Goal: Task Accomplishment & Management: Use online tool/utility

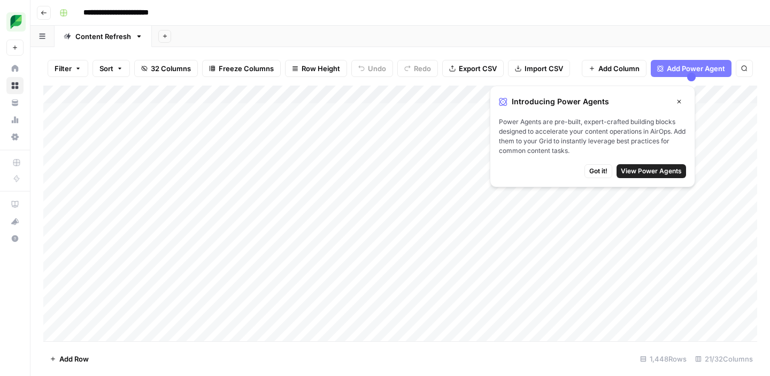
click at [600, 169] on span "Got it!" at bounding box center [599, 171] width 18 height 10
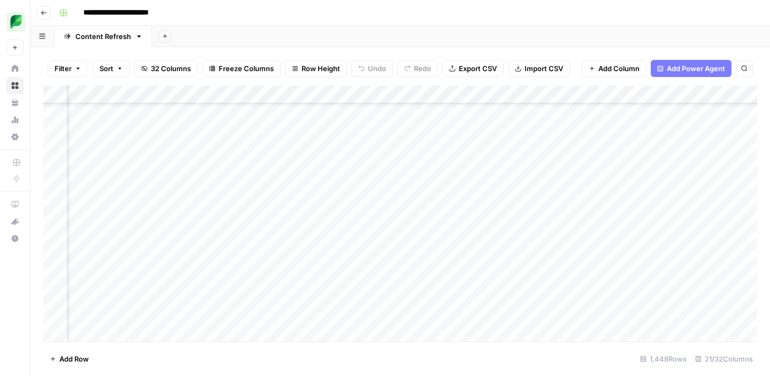
scroll to position [1821, 1218]
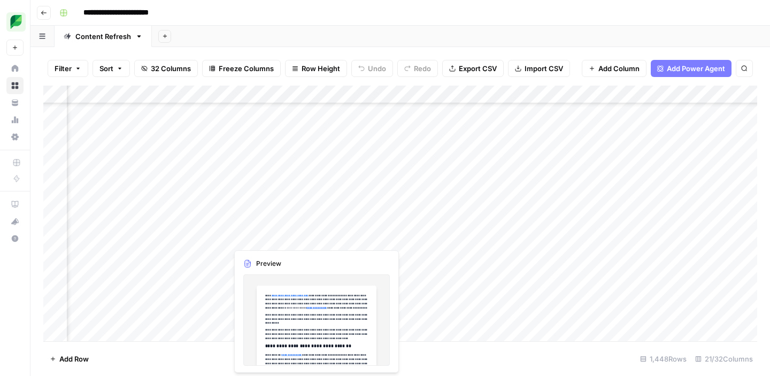
click at [279, 238] on div "Add Column" at bounding box center [400, 214] width 714 height 256
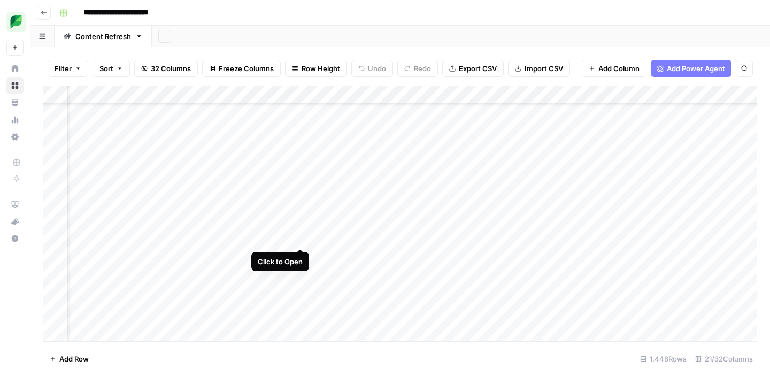
click at [301, 238] on div "Add Column" at bounding box center [400, 214] width 714 height 256
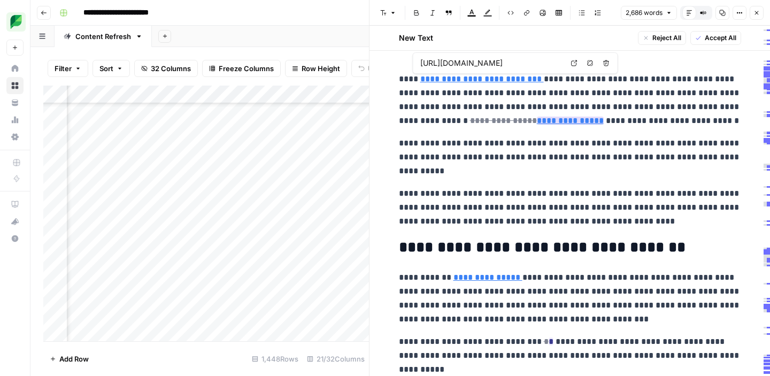
type input "[URL][DOMAIN_NAME]"
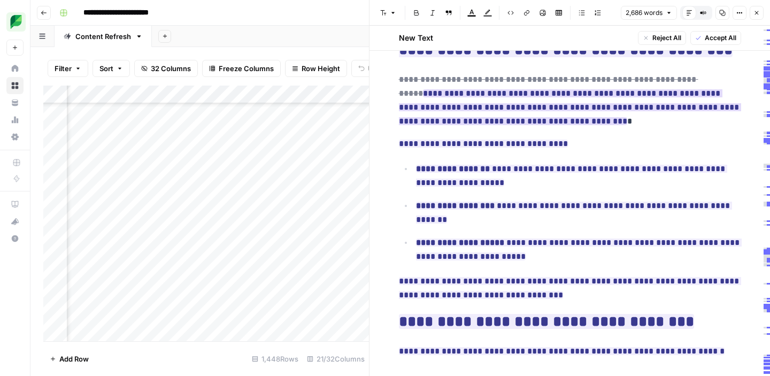
scroll to position [780, 0]
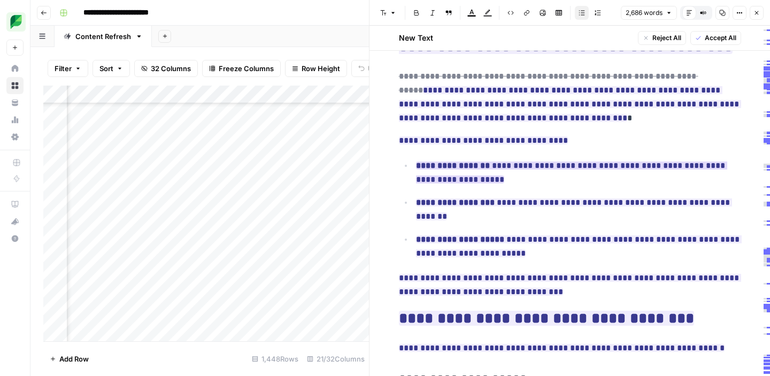
click at [497, 183] on ins "**********" at bounding box center [571, 173] width 311 height 22
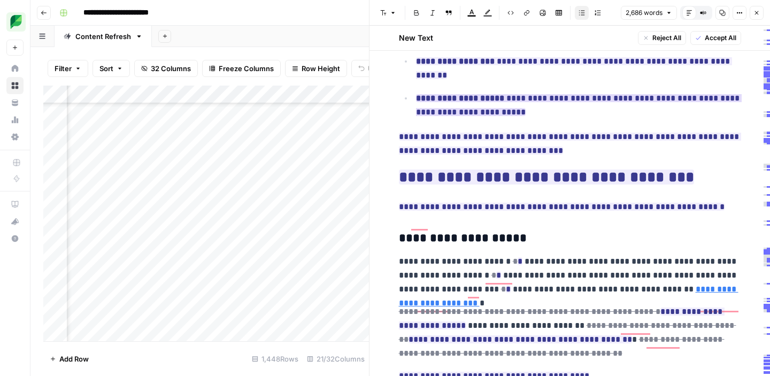
scroll to position [927, 0]
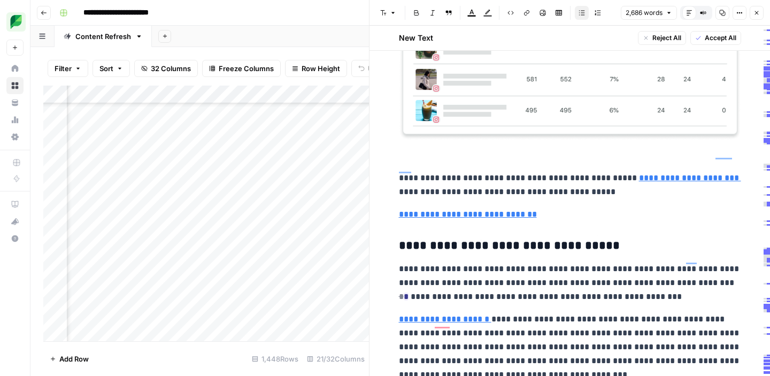
type input "[URL][DOMAIN_NAME]"
